Goal: Task Accomplishment & Management: Use online tool/utility

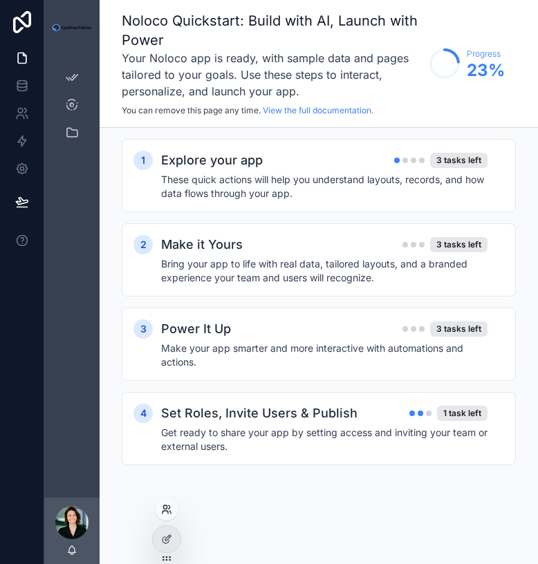
click at [169, 511] on icon at bounding box center [169, 512] width 1 height 3
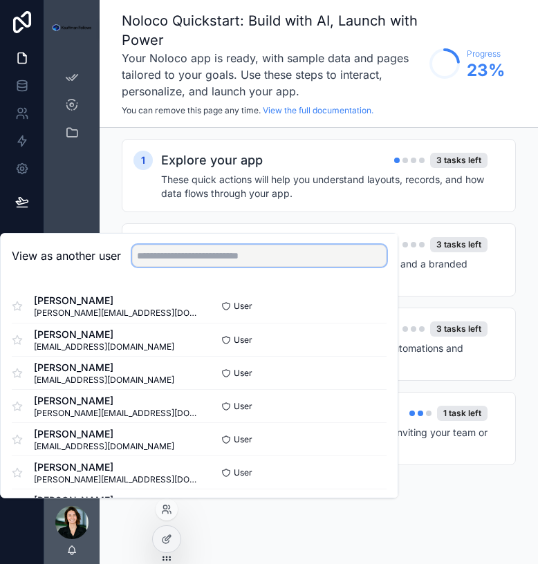
click at [157, 261] on input "text" at bounding box center [259, 256] width 254 height 22
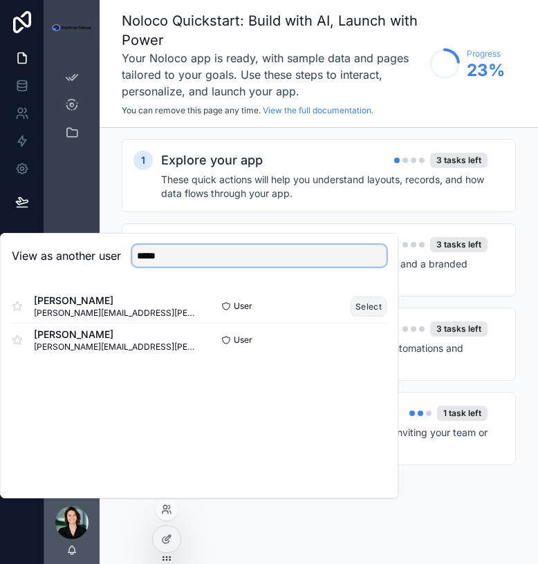
type input "*****"
click at [368, 305] on button "Select" at bounding box center [368, 306] width 36 height 20
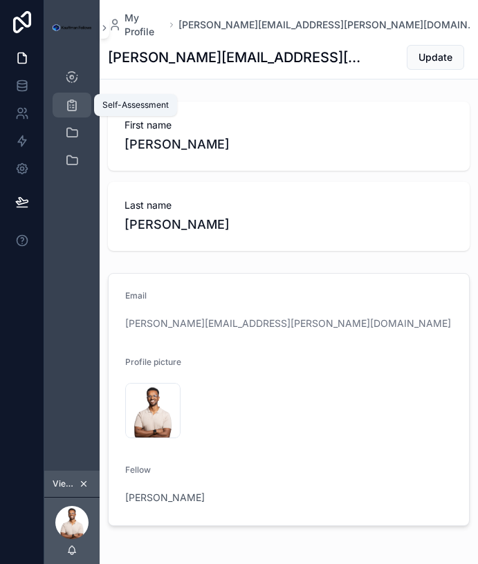
click at [72, 99] on icon "scrollable content" at bounding box center [72, 105] width 14 height 14
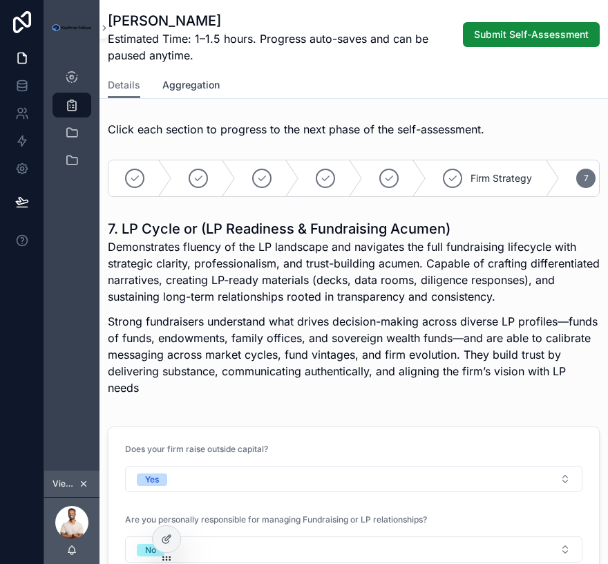
click at [180, 86] on span "Aggregation" at bounding box center [190, 85] width 57 height 14
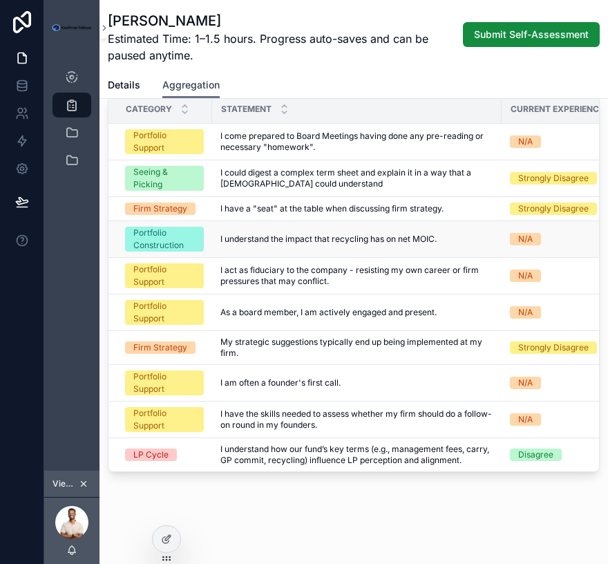
scroll to position [361, 0]
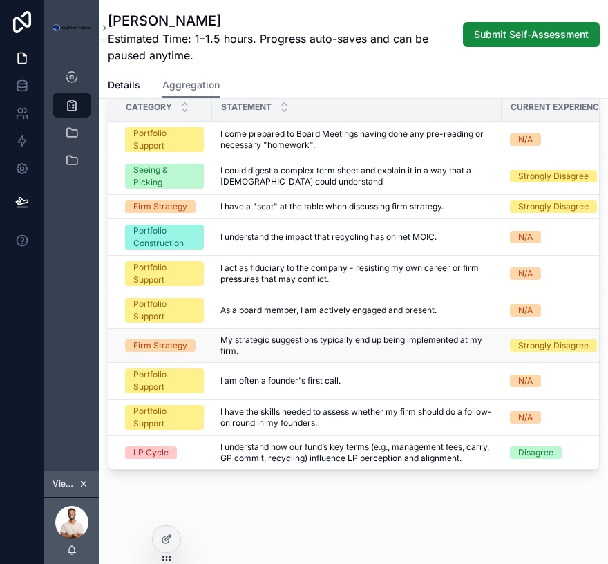
drag, startPoint x: 250, startPoint y: 347, endPoint x: 218, endPoint y: 339, distance: 33.4
click at [218, 339] on td "My strategic suggestions typically end up being implemented at my firm. My stra…" at bounding box center [357, 346] width 290 height 34
click at [279, 352] on span "My strategic suggestions typically end up being implemented at my firm." at bounding box center [356, 345] width 273 height 22
drag, startPoint x: 256, startPoint y: 353, endPoint x: 224, endPoint y: 344, distance: 33.0
click at [224, 344] on span "My strategic suggestions typically end up being implemented at my firm." at bounding box center [356, 345] width 273 height 22
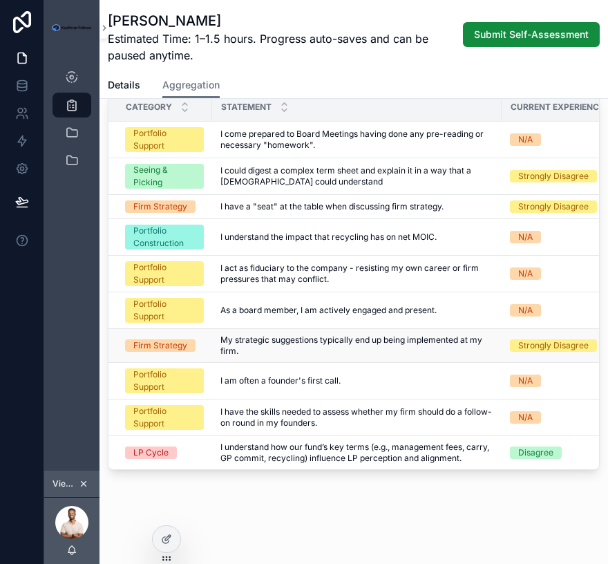
click at [267, 348] on span "My strategic suggestions typically end up being implemented at my firm." at bounding box center [356, 345] width 273 height 22
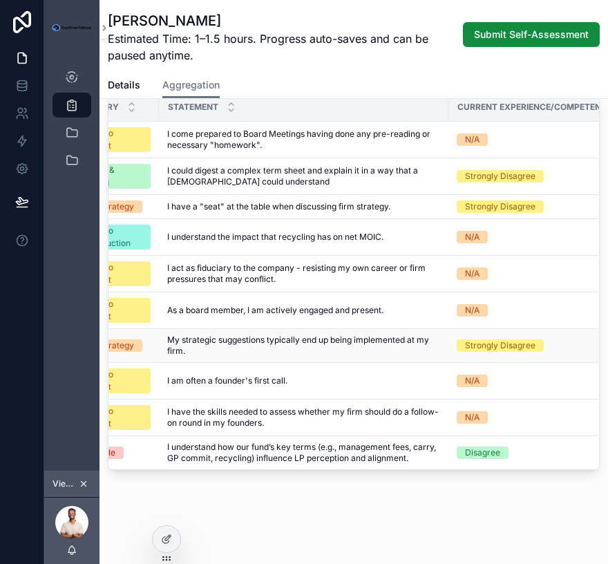
scroll to position [0, 0]
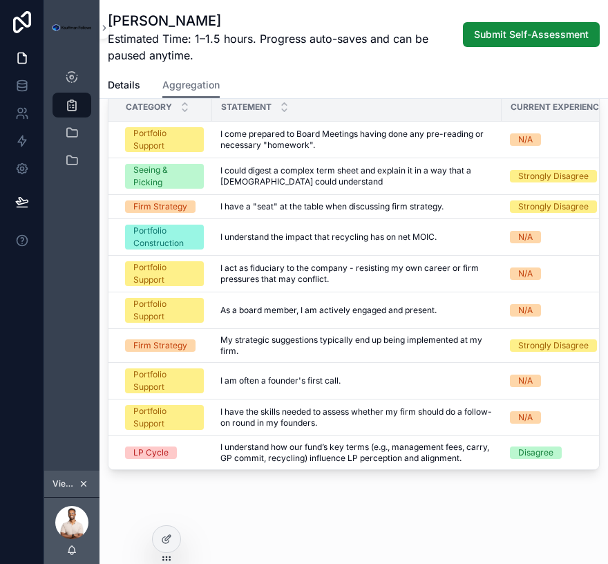
click at [331, 40] on span "Estimated Time: 1–1.5 hours. Progress auto-saves and can be paused anytime." at bounding box center [286, 46] width 357 height 33
